Goal: Task Accomplishment & Management: Use online tool/utility

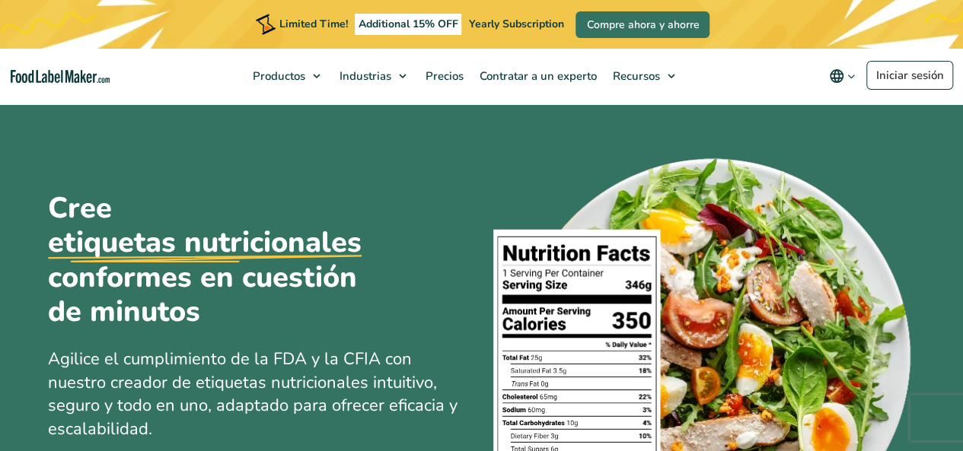
scroll to position [35, 0]
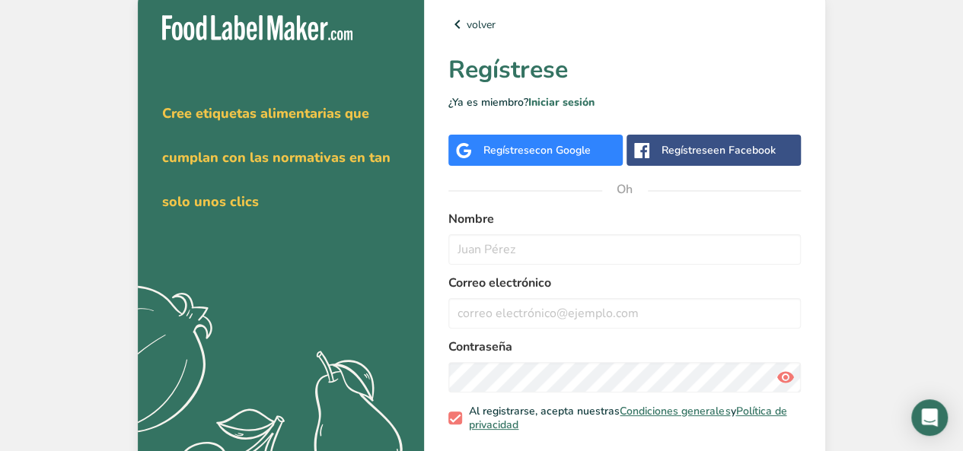
click at [538, 148] on font "con Google" at bounding box center [563, 150] width 56 height 14
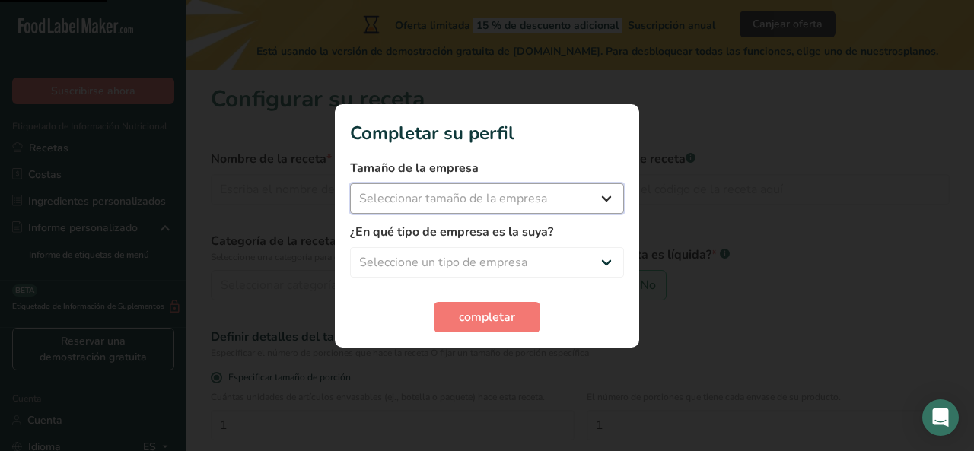
click at [537, 199] on select "Seleccionar tamaño de la empresa Menos de 10 empleados De 10 a 50 empleados De …" at bounding box center [487, 198] width 274 height 30
select select "1"
click at [350, 183] on select "Seleccionar tamaño de la empresa Menos de 10 empleados De 10 a 50 empleados De …" at bounding box center [487, 198] width 274 height 30
click at [517, 263] on select "Seleccione un tipo de empresa Fabricante de alimentos envasados Restaurante y c…" at bounding box center [487, 262] width 274 height 30
select select "5"
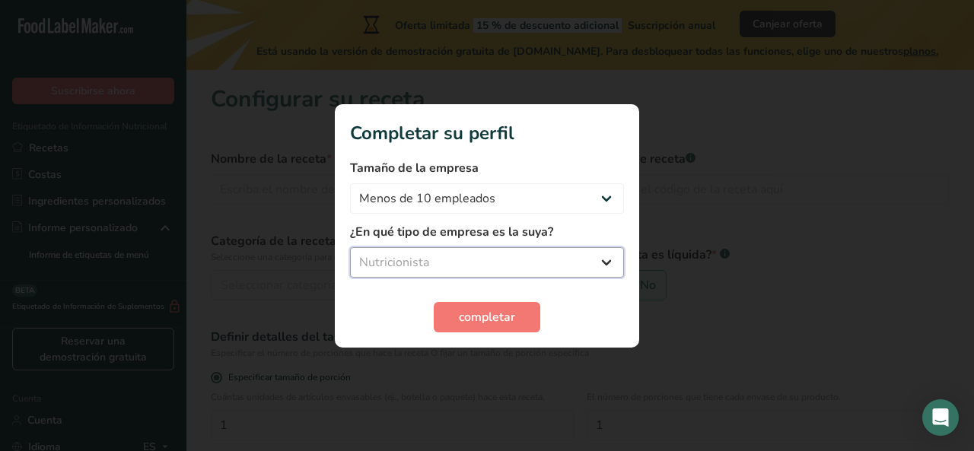
click at [350, 247] on select "Seleccione un tipo de empresa Fabricante de alimentos envasados Restaurante y c…" at bounding box center [487, 262] width 274 height 30
click at [501, 323] on font "completar" at bounding box center [487, 317] width 56 height 17
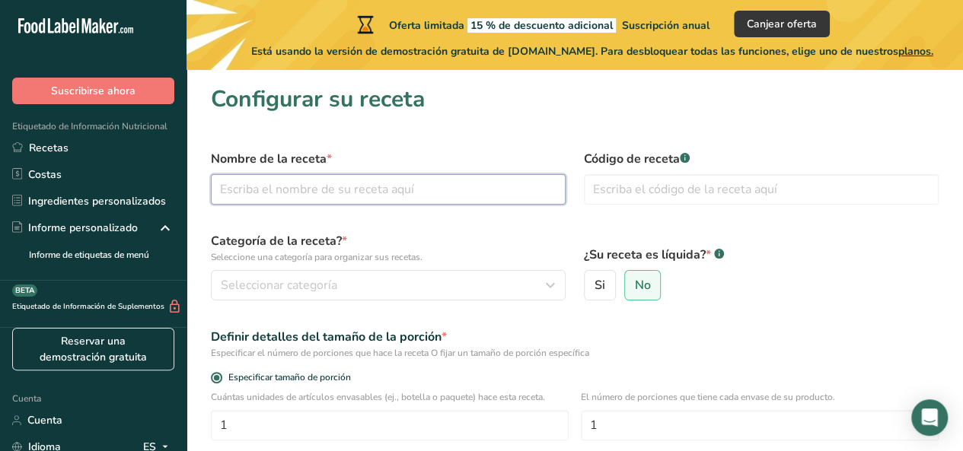
click at [474, 188] on input "text" at bounding box center [388, 189] width 355 height 30
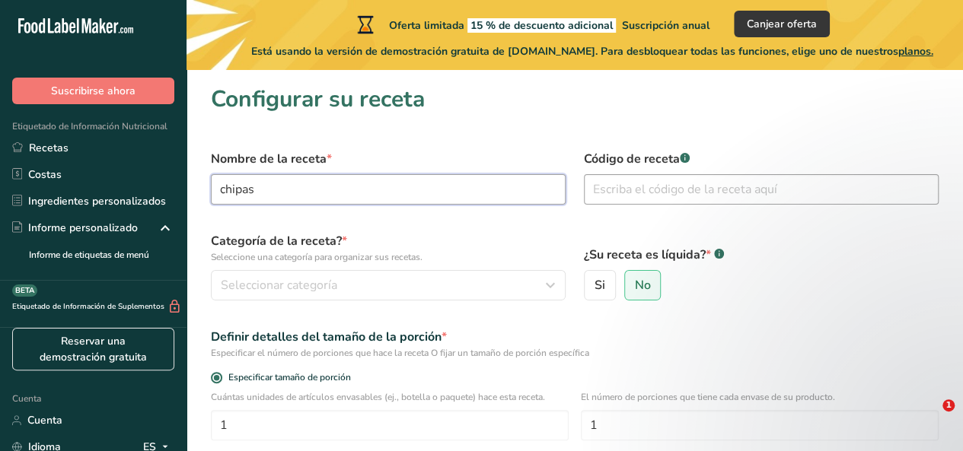
type input "chipas"
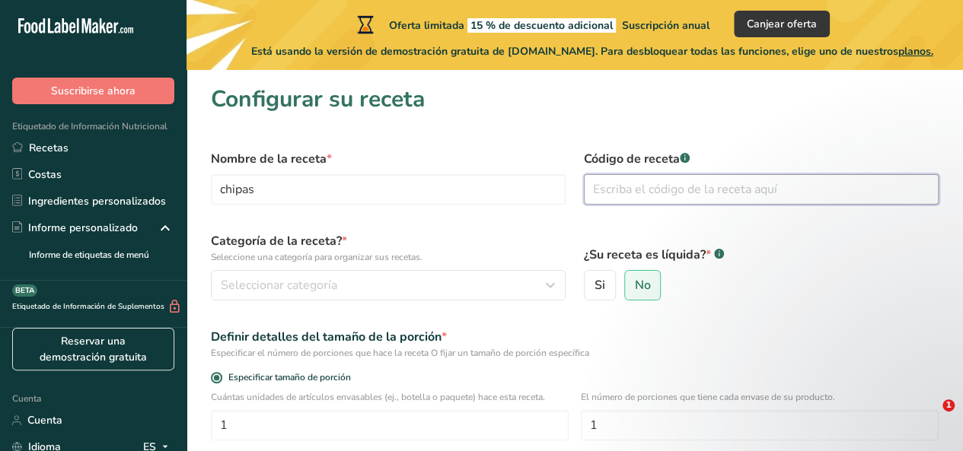
click at [616, 189] on input "text" at bounding box center [761, 189] width 355 height 30
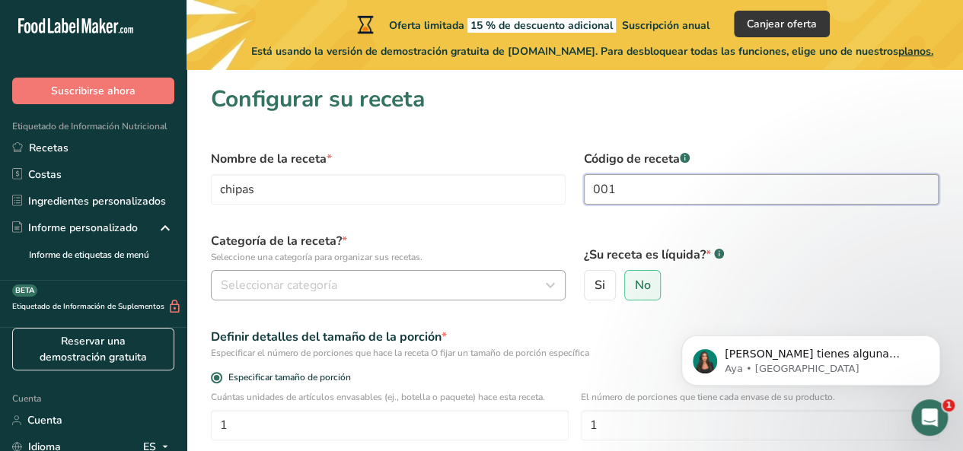
type input "001"
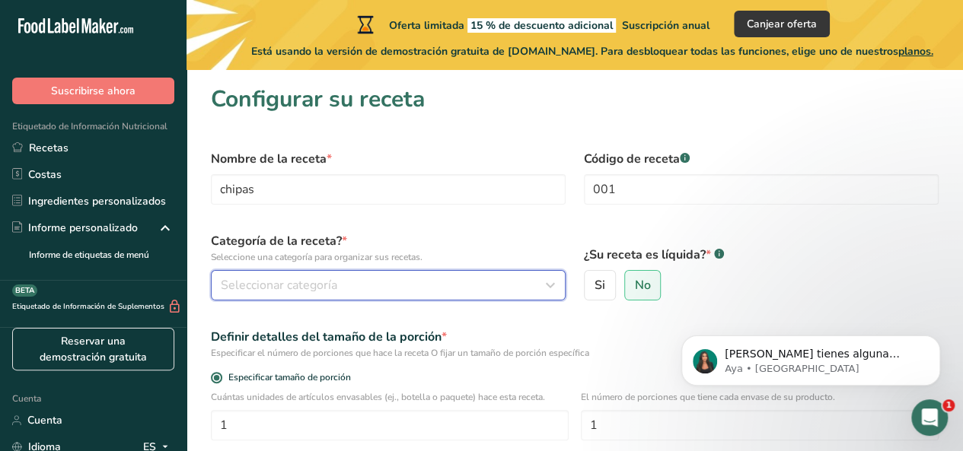
click at [346, 283] on div "Seleccionar categoría" at bounding box center [384, 285] width 326 height 18
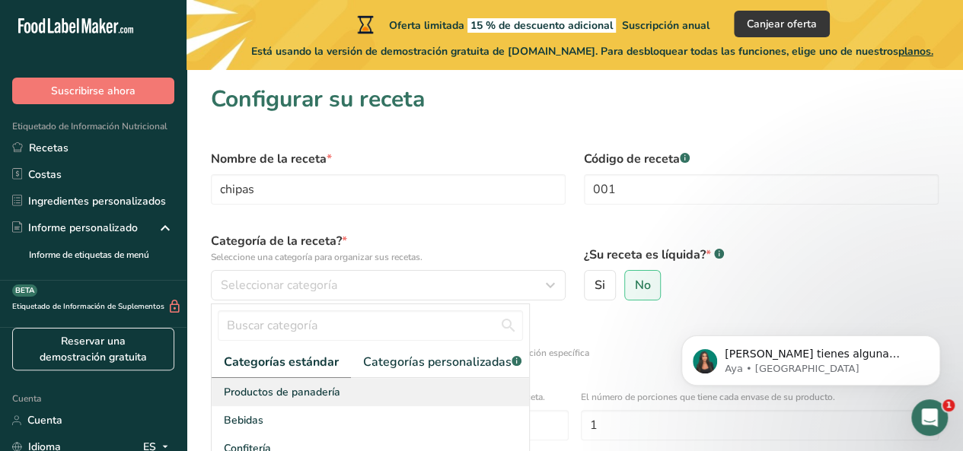
click at [337, 399] on font "Productos de panadería" at bounding box center [282, 392] width 116 height 14
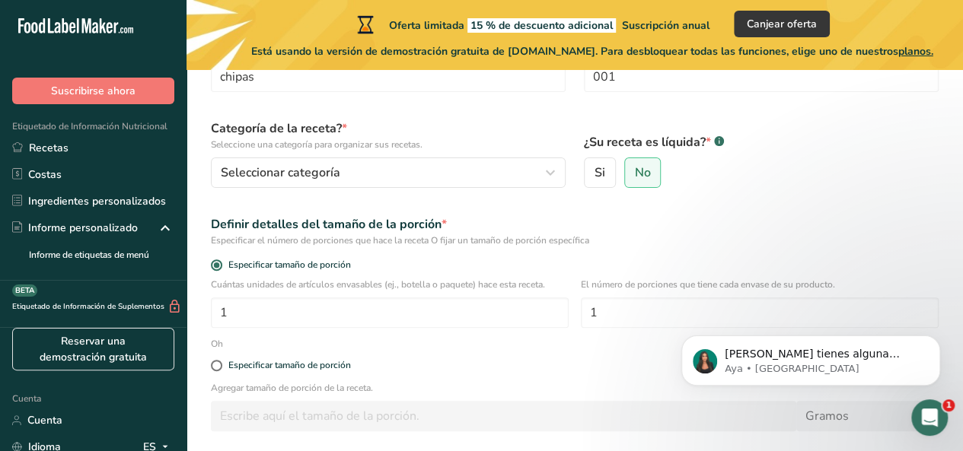
scroll to position [113, 0]
click at [647, 170] on font "No" at bounding box center [642, 172] width 16 height 17
click at [635, 170] on input "No" at bounding box center [630, 173] width 10 height 10
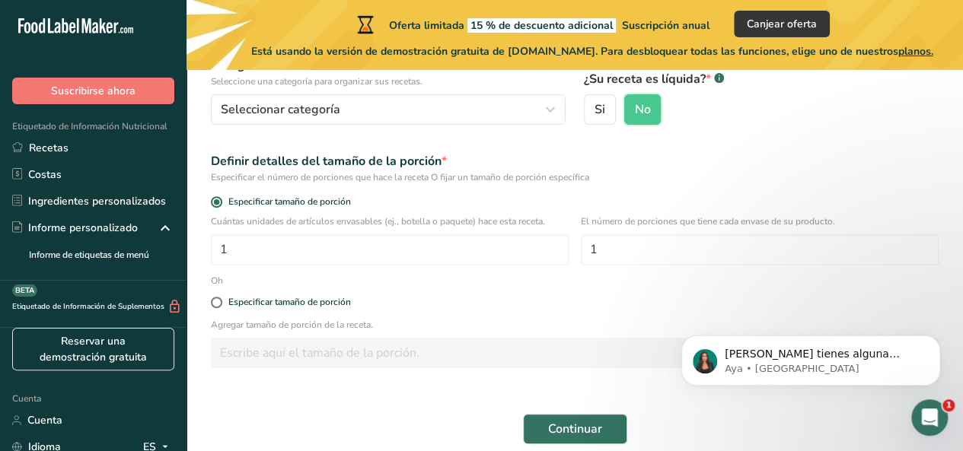
scroll to position [202, 0]
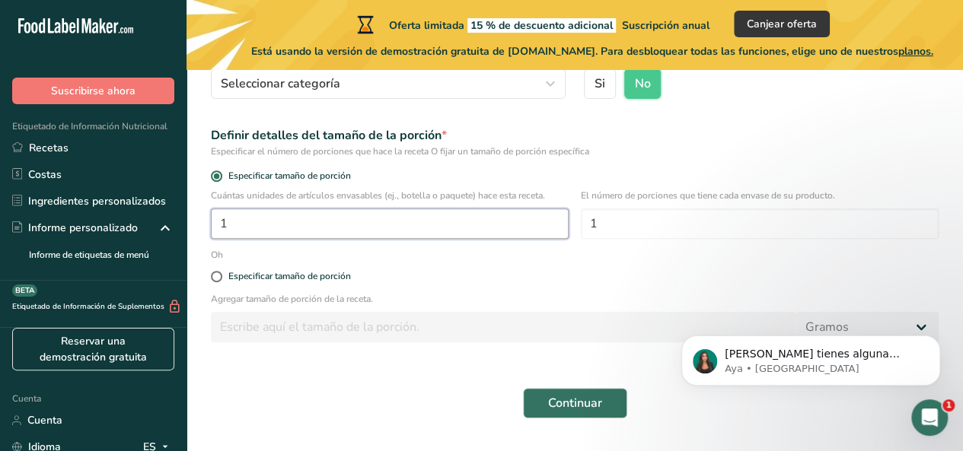
click at [310, 222] on input "1" at bounding box center [390, 223] width 358 height 30
type input "3"
click at [219, 281] on span at bounding box center [216, 276] width 11 height 11
click at [219, 281] on input "Especificar tamaño de porción" at bounding box center [216, 277] width 10 height 10
radio input "true"
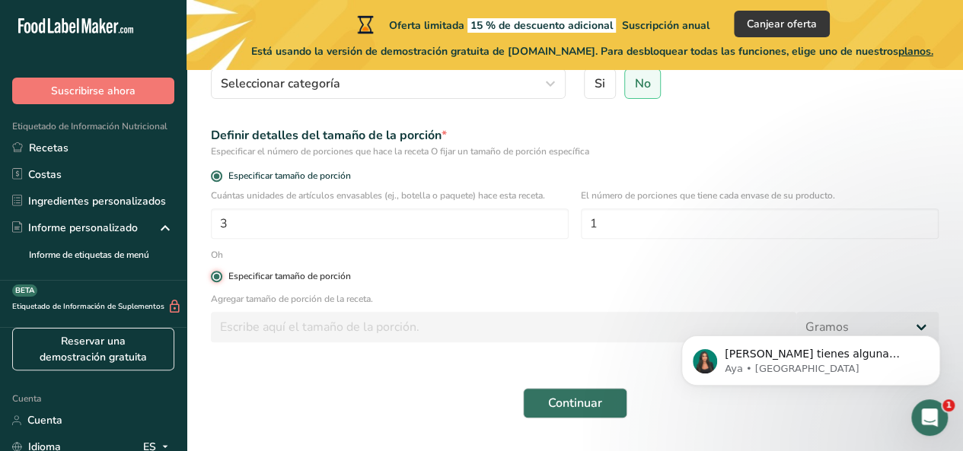
radio input "false"
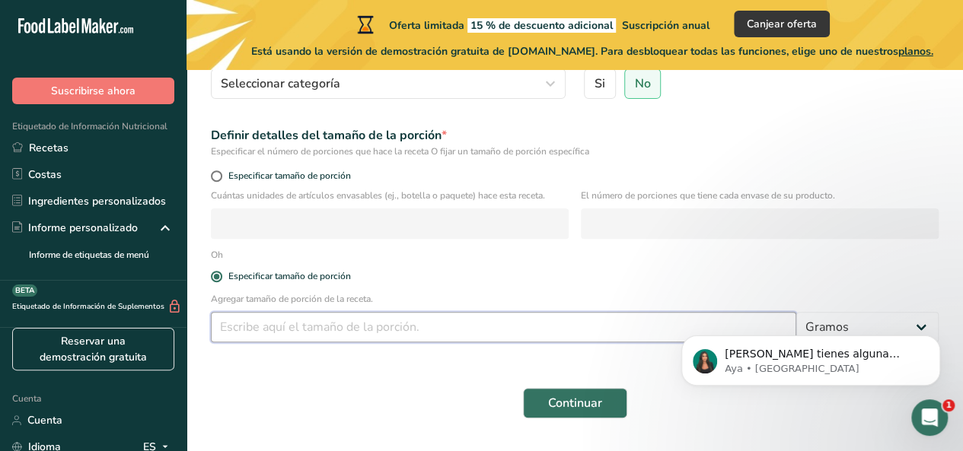
click at [290, 330] on input "number" at bounding box center [503, 327] width 585 height 30
type input "5"
type input "50"
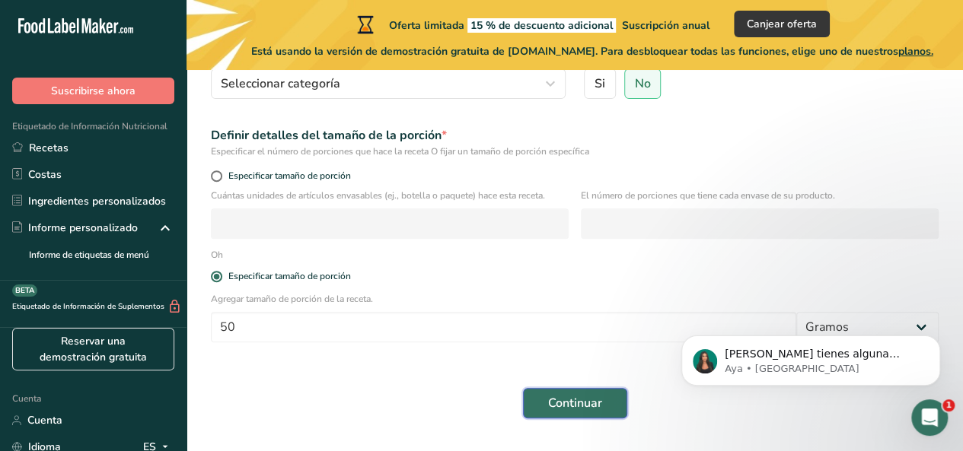
click at [597, 403] on font "Continuar" at bounding box center [575, 403] width 54 height 17
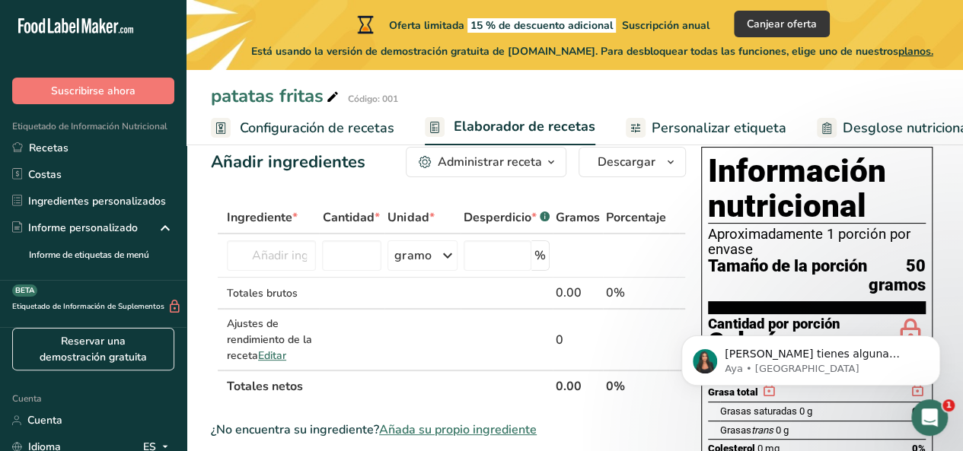
scroll to position [22, 0]
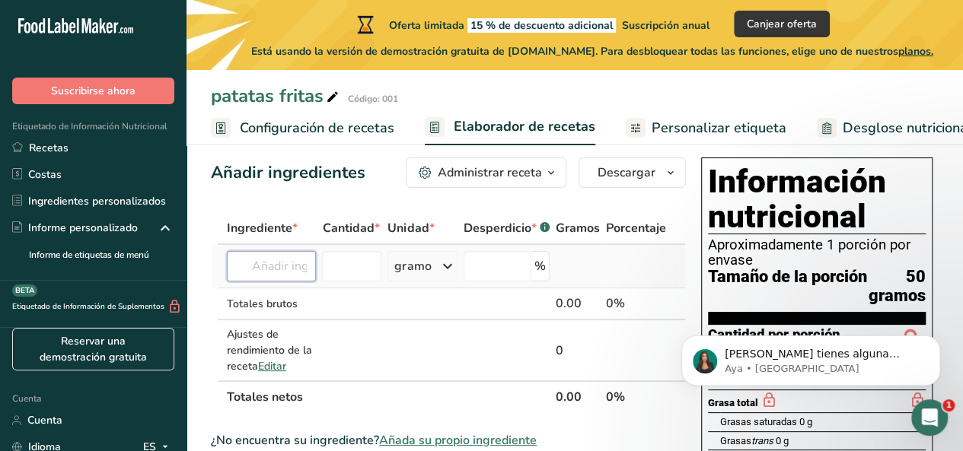
click at [288, 273] on input "text" at bounding box center [271, 266] width 89 height 30
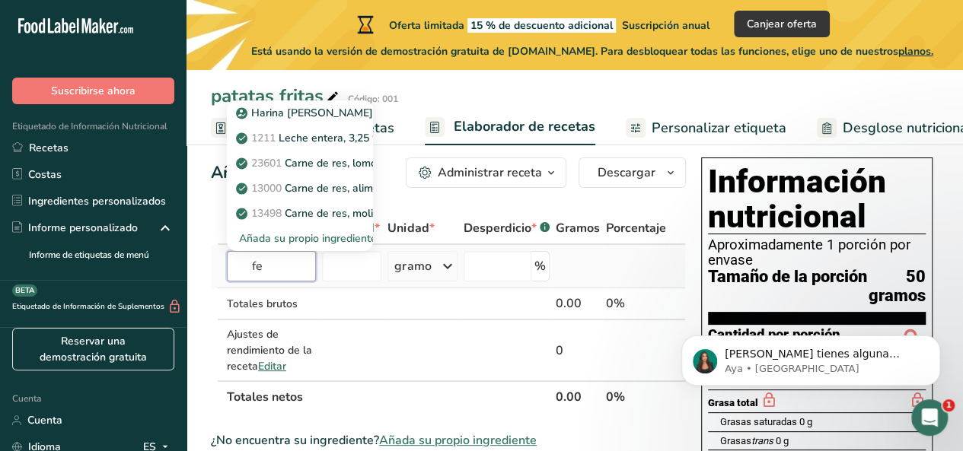
type input "f"
type input "a"
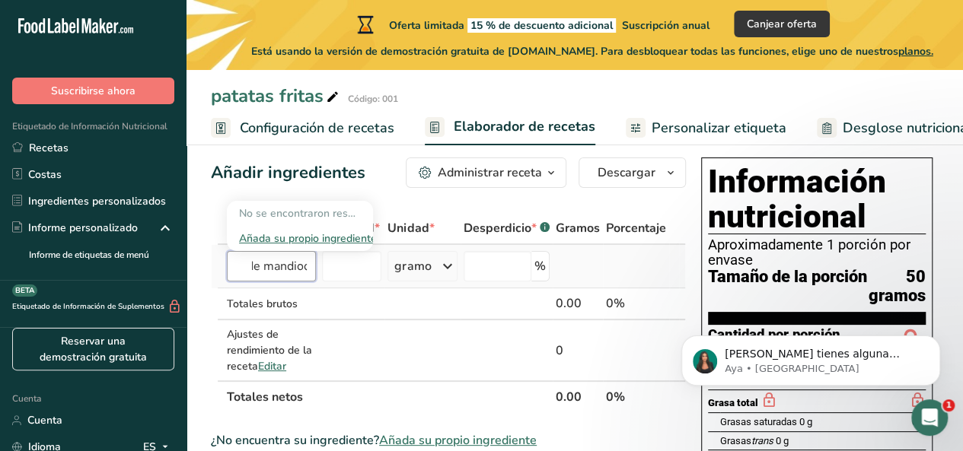
scroll to position [0, 47]
type input "fecula de mandioca"
click at [347, 279] on input "number" at bounding box center [351, 266] width 59 height 30
click at [281, 280] on input "text" at bounding box center [271, 266] width 89 height 30
